Goal: Navigation & Orientation: Find specific page/section

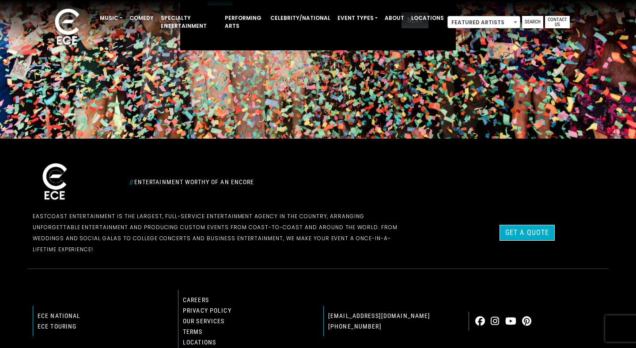
scroll to position [264, 0]
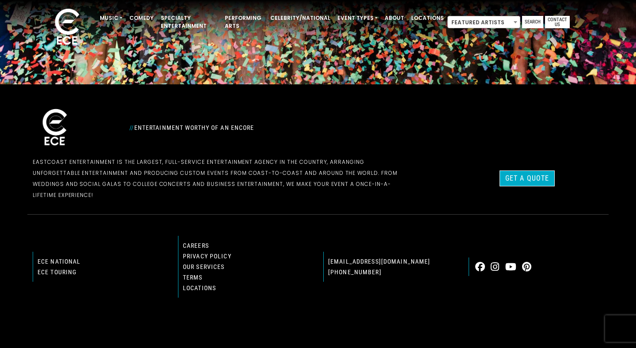
click at [343, 97] on footer "// Entertainment Worthy of an Encore EastCoast Entertainment is the largest, fu…" at bounding box center [318, 221] width 636 height 275
drag, startPoint x: 343, startPoint y: 97, endPoint x: 325, endPoint y: 97, distance: 17.7
click at [326, 97] on footer "// Entertainment Worthy of an Encore EastCoast Entertainment is the largest, fu…" at bounding box center [318, 221] width 636 height 275
click at [0, 97] on footer "// Entertainment Worthy of an Encore EastCoast Entertainment is the largest, fu…" at bounding box center [318, 221] width 636 height 275
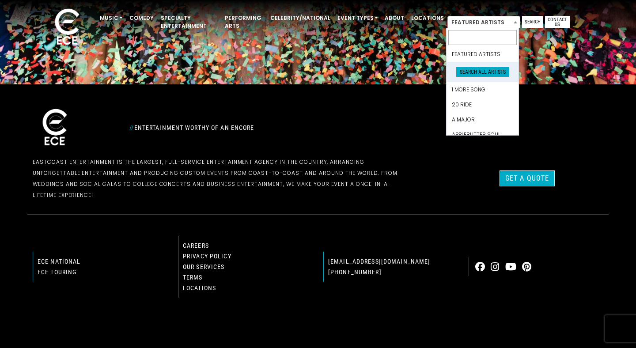
click at [508, 25] on span "Featured Artists" at bounding box center [484, 22] width 72 height 12
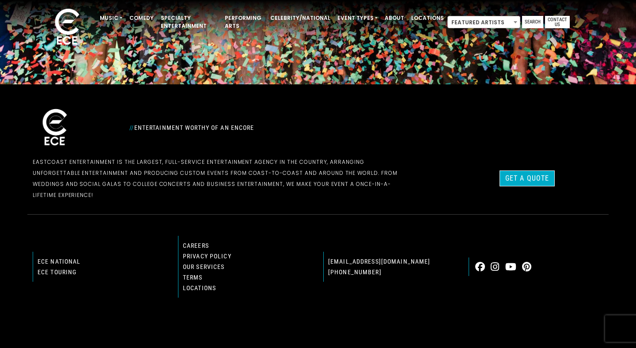
click at [508, 25] on span "Featured Artists" at bounding box center [484, 22] width 72 height 12
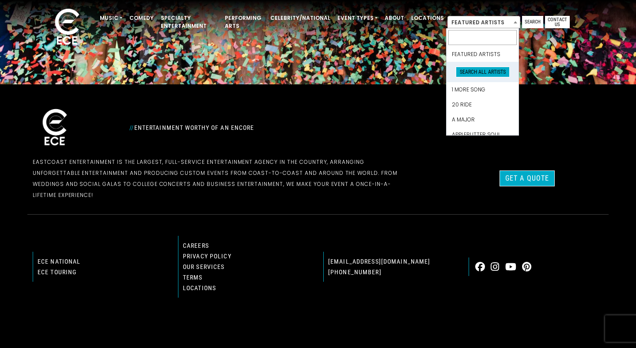
click at [508, 25] on span "Featured Artists" at bounding box center [484, 22] width 72 height 12
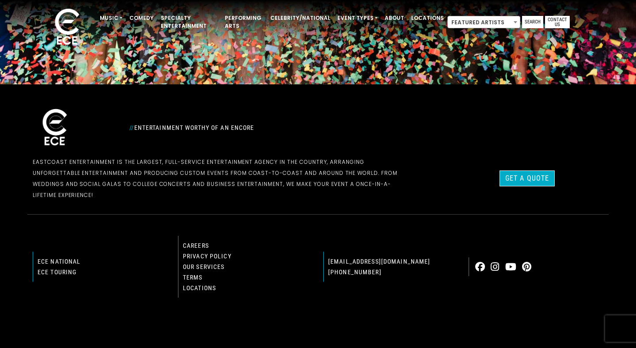
click at [509, 23] on span "Featured Artists" at bounding box center [484, 22] width 72 height 12
click at [299, 24] on link "Celebrity/National" at bounding box center [300, 18] width 67 height 15
